Goal: Task Accomplishment & Management: Manage account settings

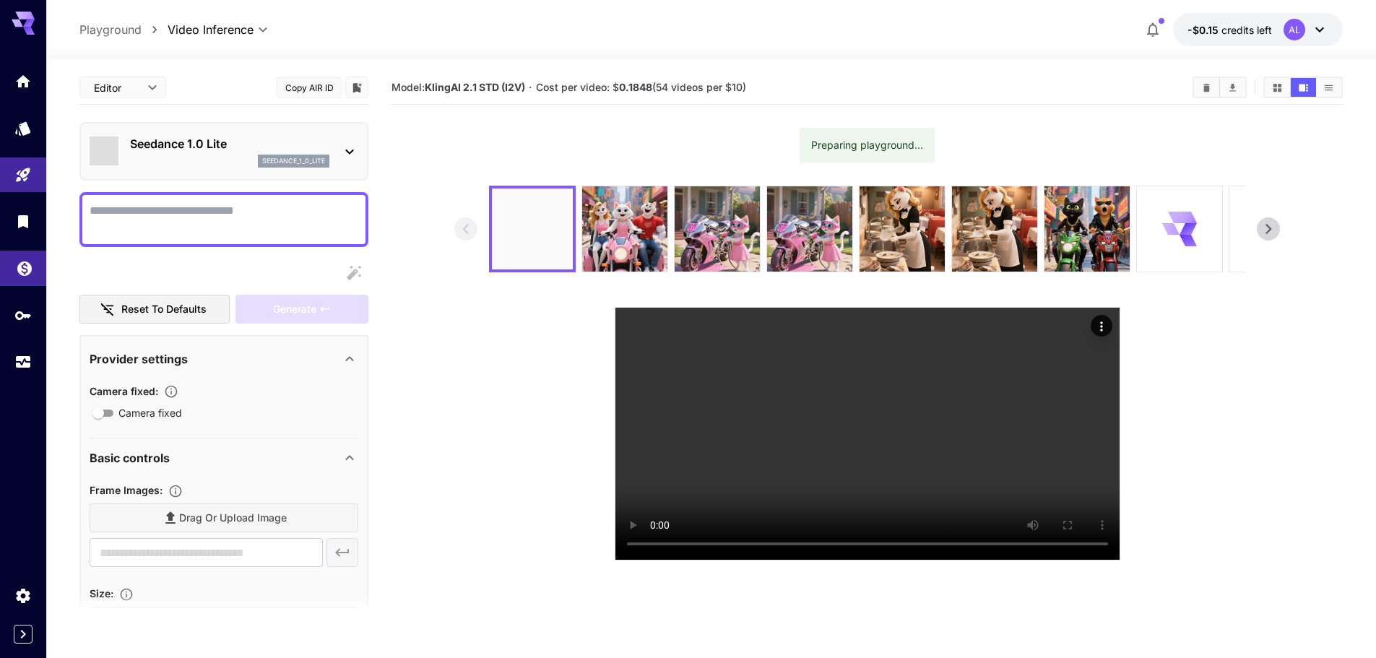
click at [25, 261] on icon "Wallet" at bounding box center [24, 265] width 17 height 17
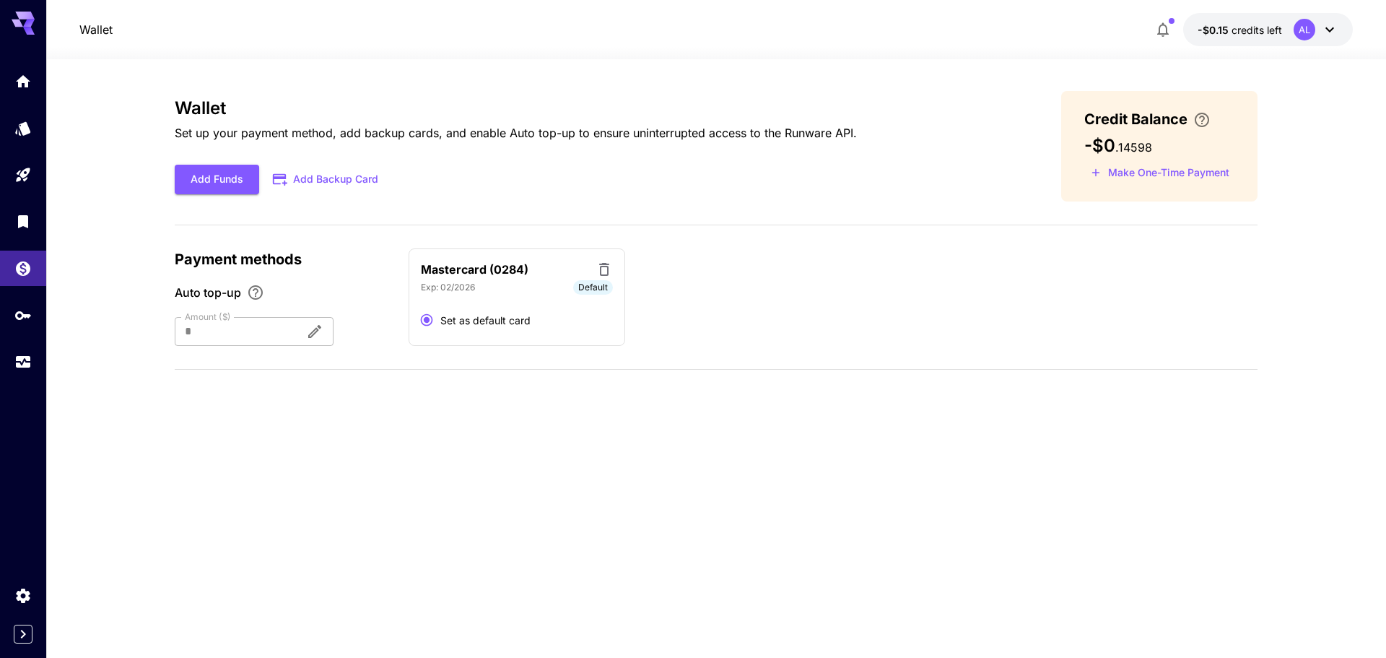
click at [1334, 27] on icon at bounding box center [1329, 29] width 17 height 17
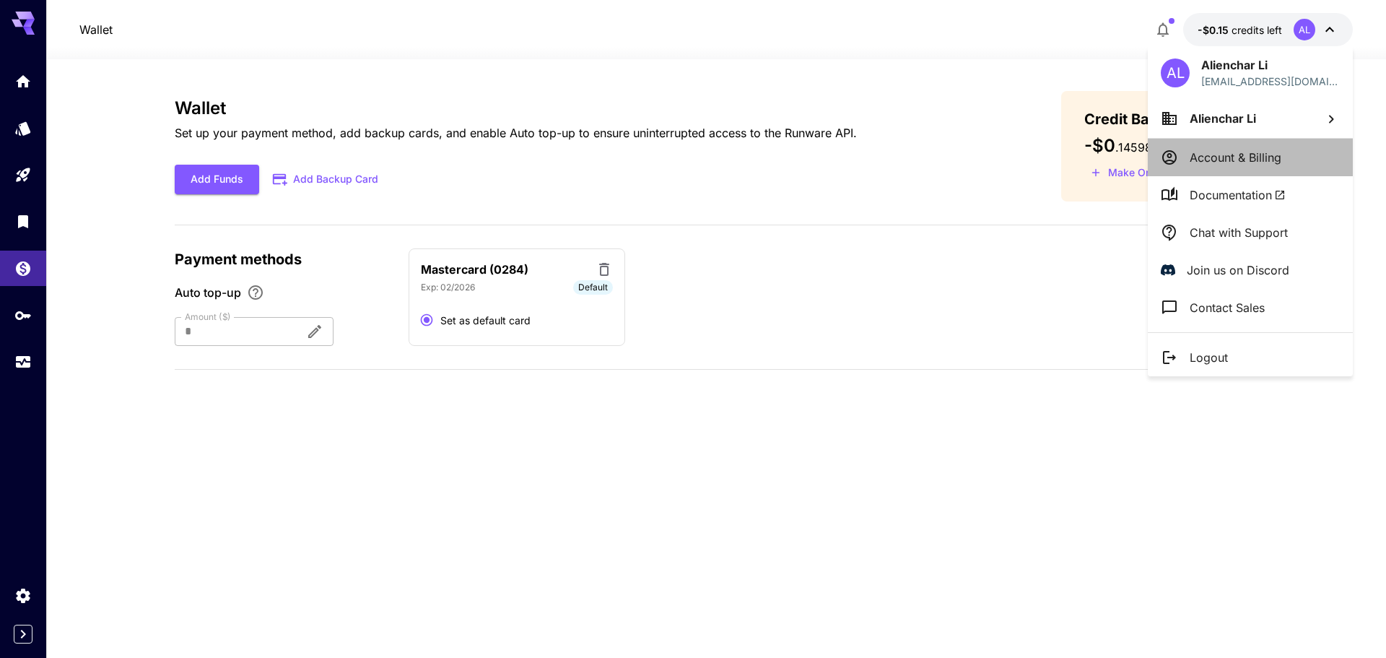
click at [1303, 154] on li "Account & Billing" at bounding box center [1250, 158] width 205 height 38
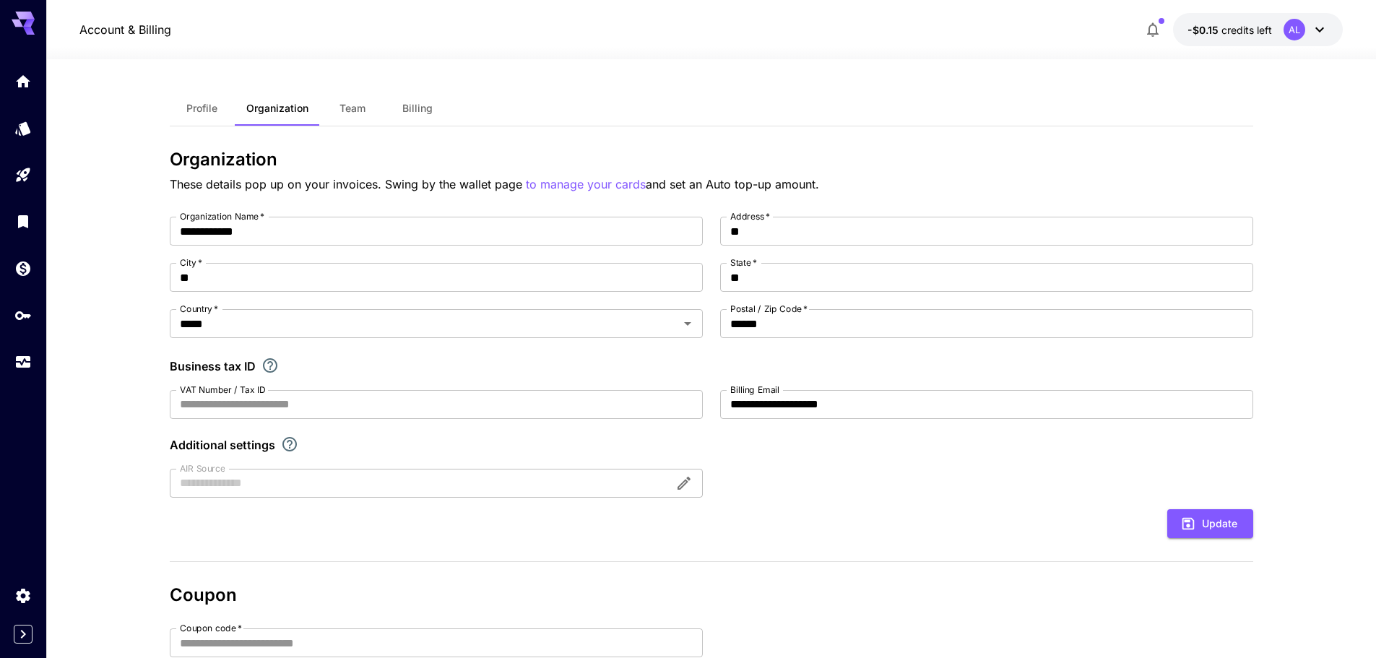
click at [409, 108] on span "Billing" at bounding box center [417, 108] width 30 height 13
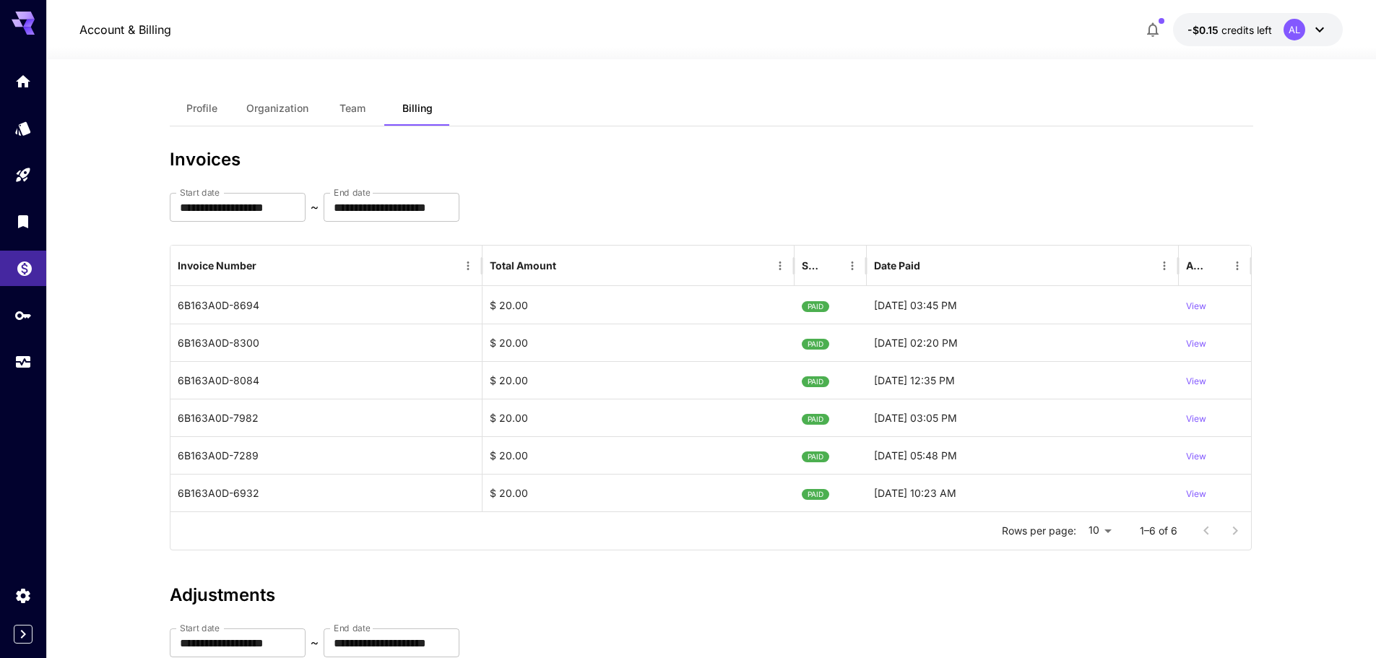
click at [17, 269] on icon "Wallet" at bounding box center [24, 264] width 17 height 17
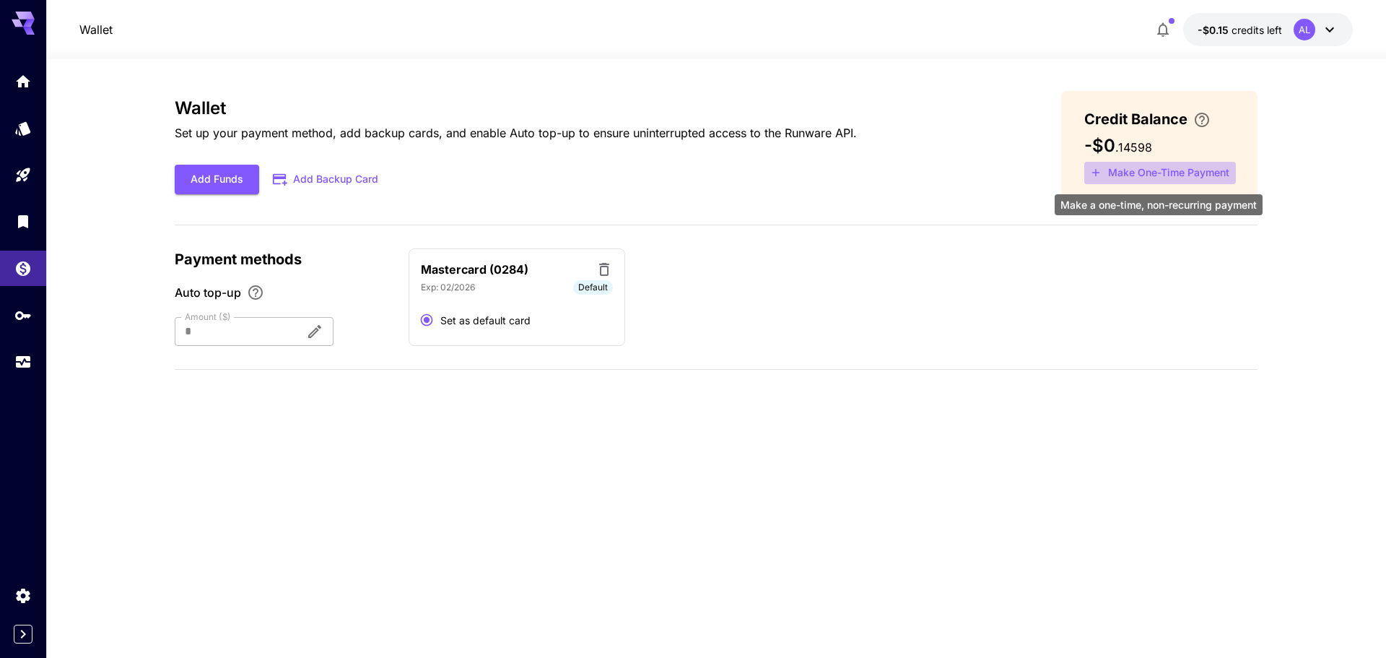
click at [1189, 162] on button "Make One-Time Payment" at bounding box center [1161, 173] width 152 height 22
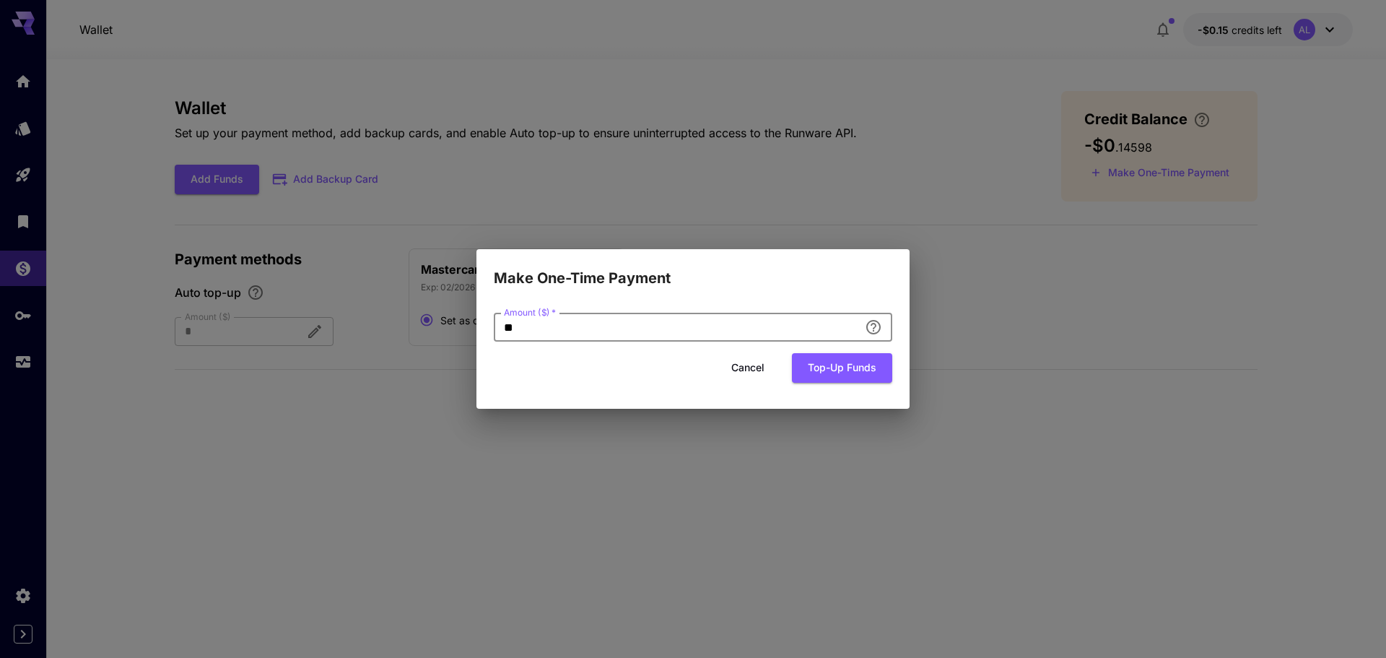
click at [630, 328] on input "**" at bounding box center [676, 327] width 365 height 29
click at [876, 376] on button "Top-up funds" at bounding box center [842, 368] width 100 height 30
